Goal: Browse casually: Explore the website without a specific task or goal

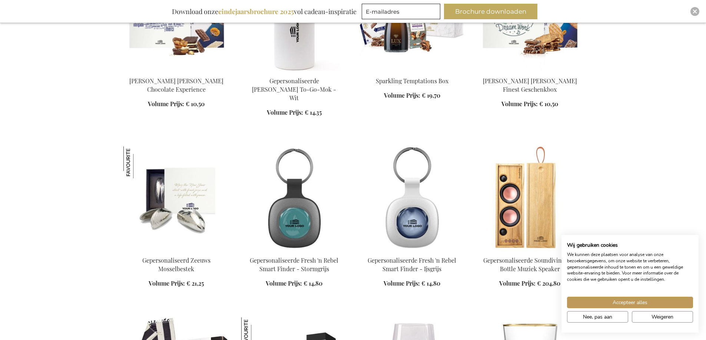
scroll to position [357, 0]
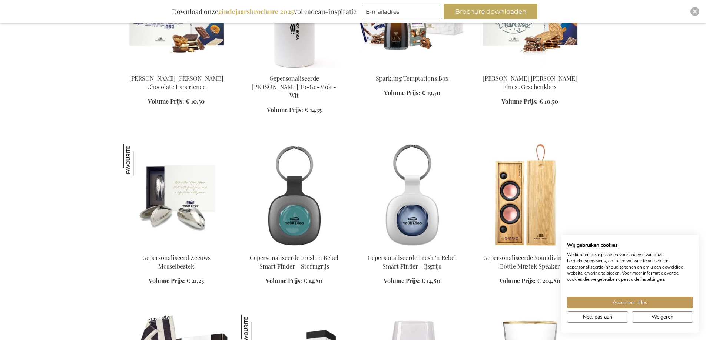
drag, startPoint x: 711, startPoint y: 15, endPoint x: 705, endPoint y: 69, distance: 54.0
click at [630, 303] on span "Accepteer alles" at bounding box center [629, 303] width 35 height 8
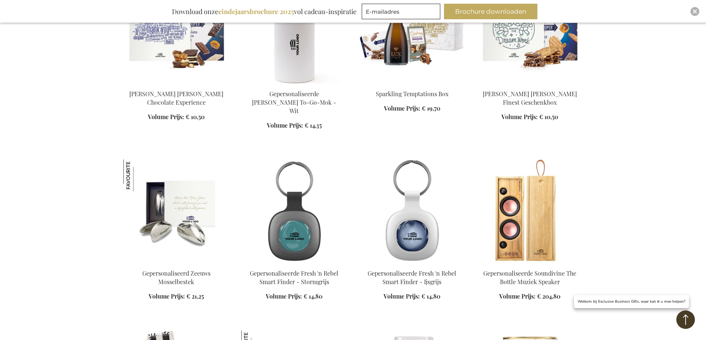
scroll to position [342, 0]
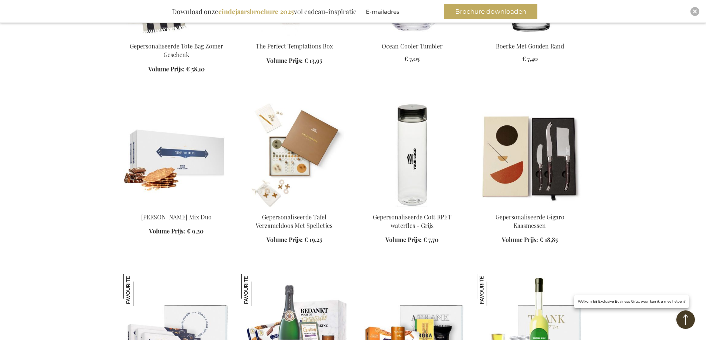
scroll to position [742, 0]
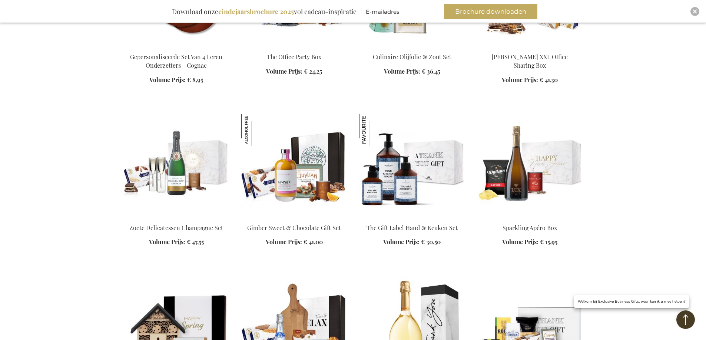
scroll to position [1780, 0]
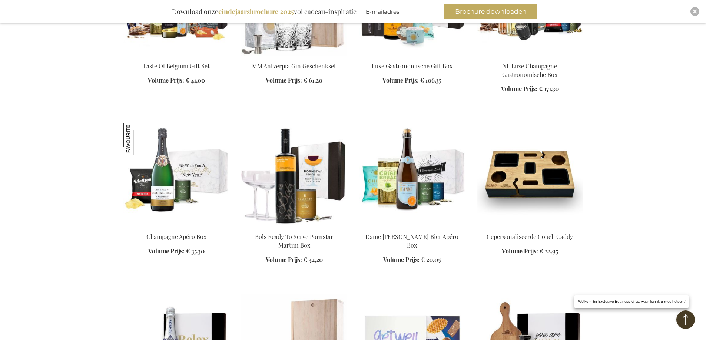
scroll to position [2269, 0]
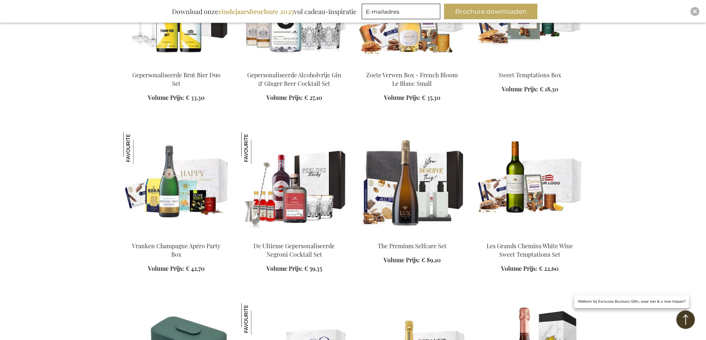
scroll to position [2951, 0]
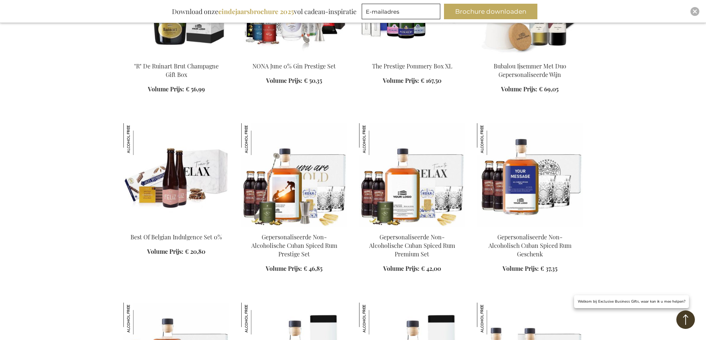
scroll to position [3553, 0]
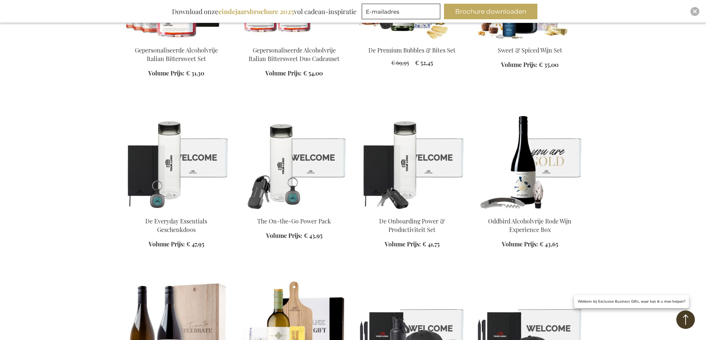
scroll to position [4542, 0]
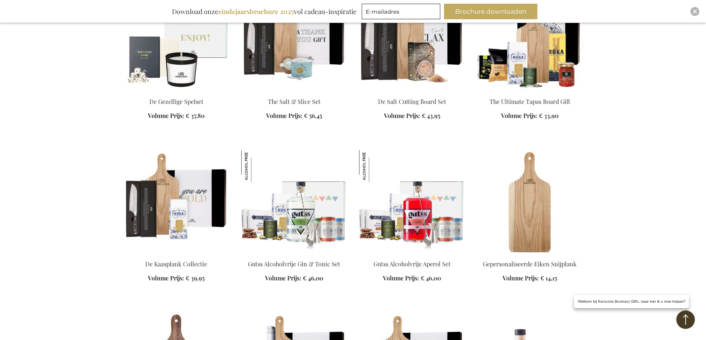
scroll to position [5042, 0]
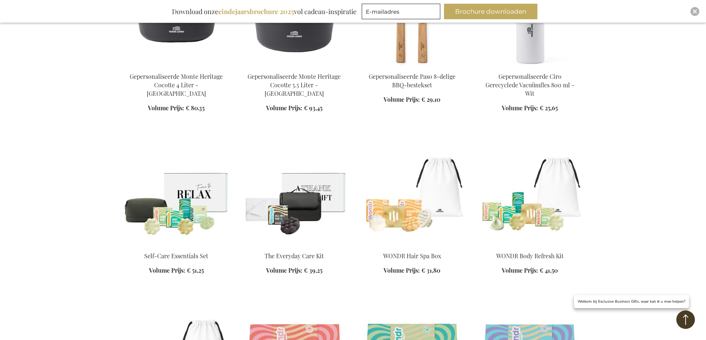
scroll to position [6803, 0]
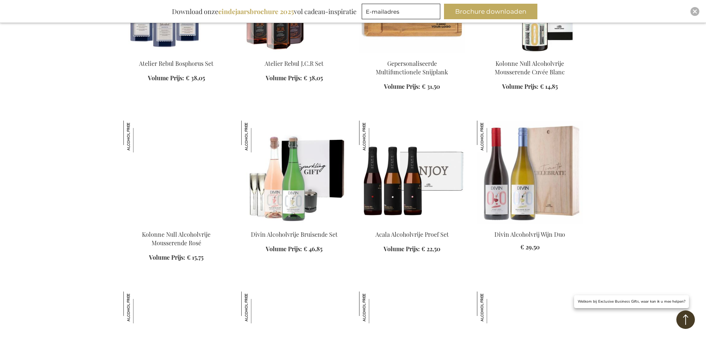
scroll to position [7795, 0]
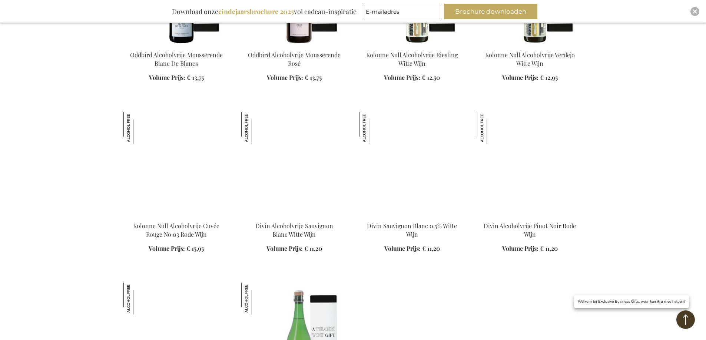
scroll to position [8314, 0]
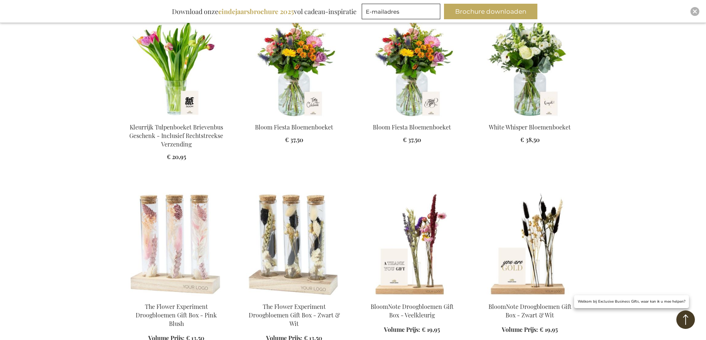
scroll to position [9603, 0]
